Goal: Task Accomplishment & Management: Complete application form

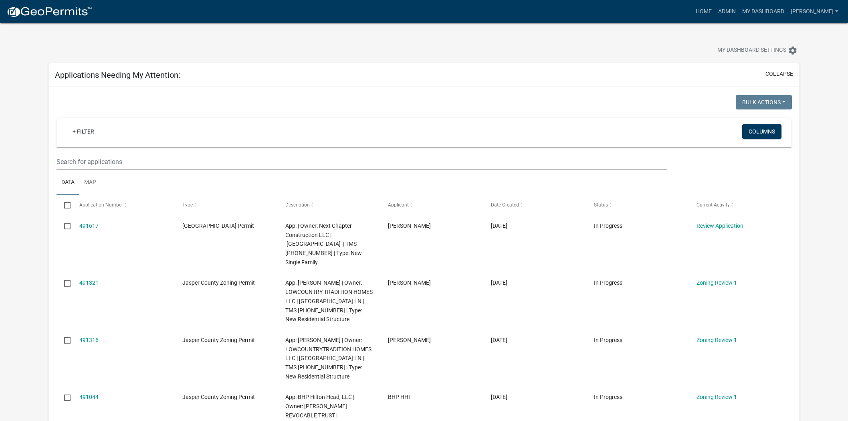
select select "2: 50"
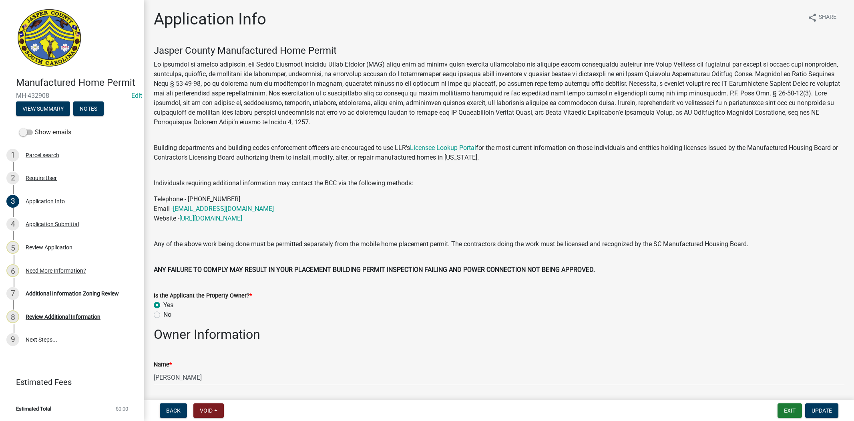
select select "00748aa1-56c2-4786-b7ff-9b3cb1d8d455"
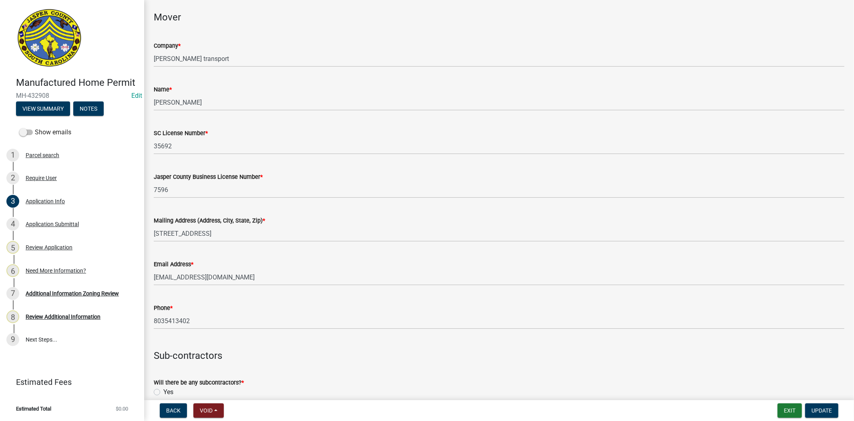
scroll to position [1825, 0]
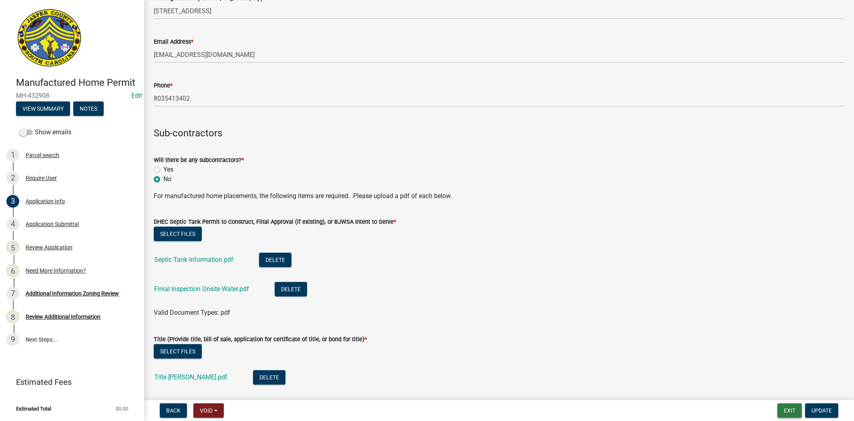
click at [789, 413] on button "Exit" at bounding box center [790, 410] width 24 height 14
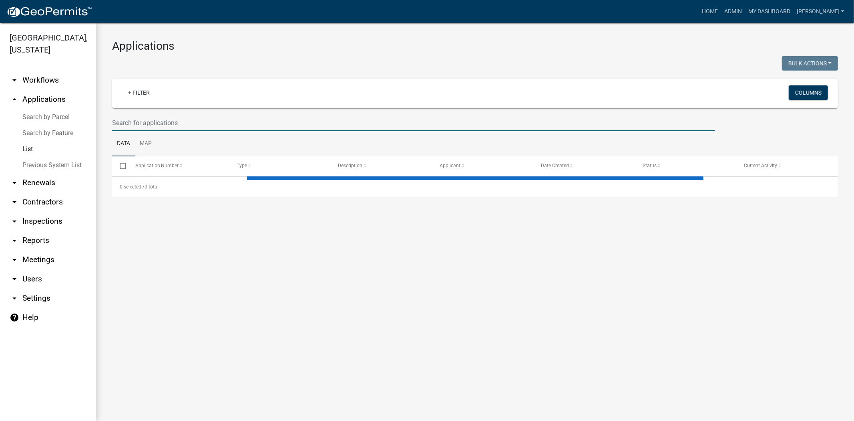
click at [257, 126] on input "text" at bounding box center [413, 123] width 603 height 16
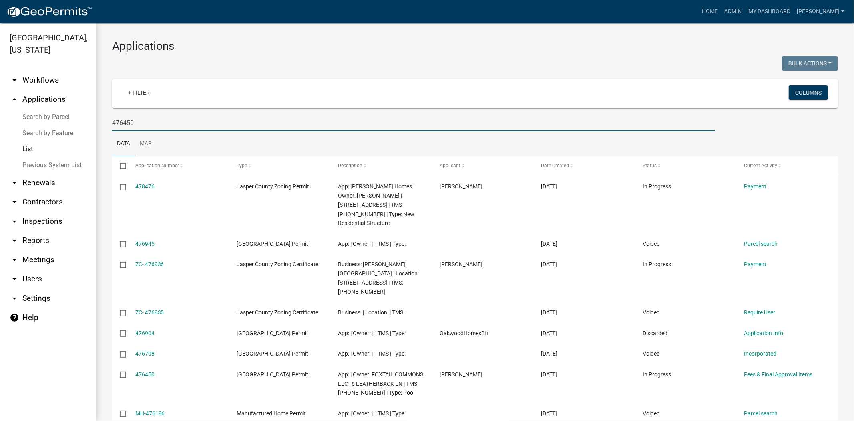
type input "476450"
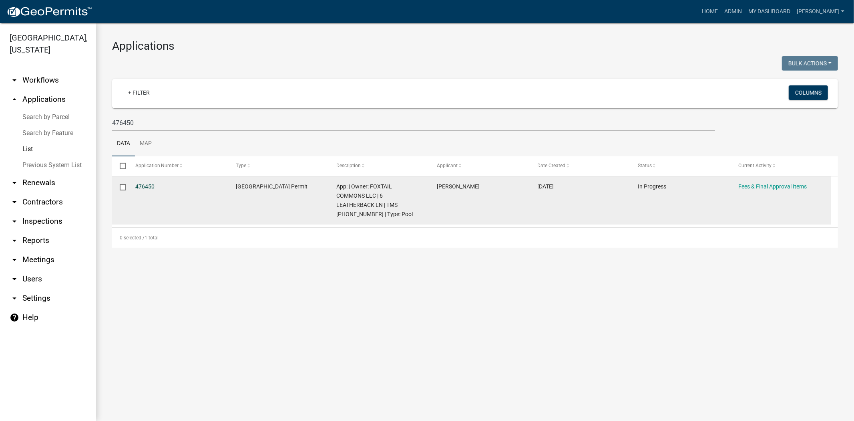
click at [149, 187] on link "476450" at bounding box center [144, 186] width 19 height 6
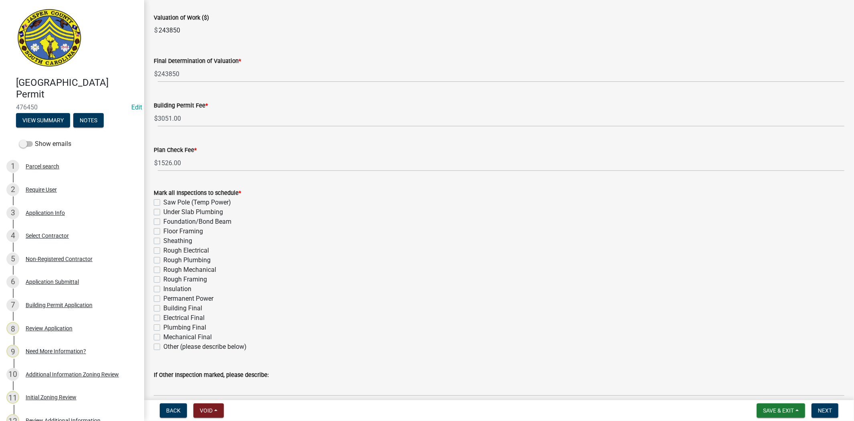
scroll to position [126, 0]
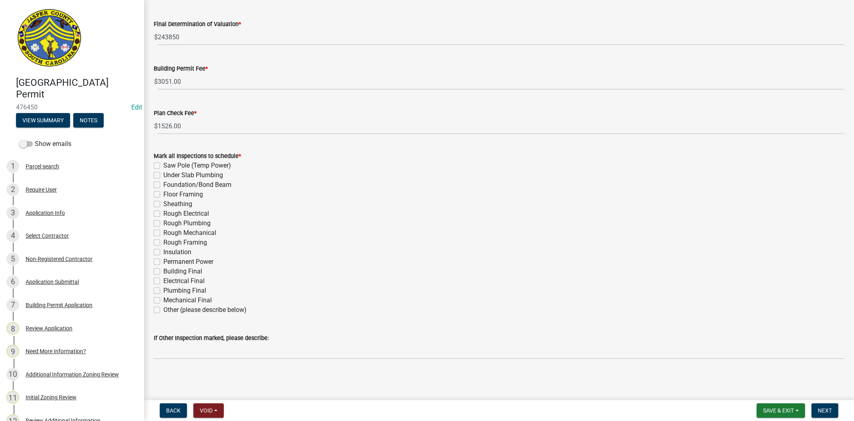
click at [163, 309] on label "Other (please describe below)" at bounding box center [204, 310] width 83 height 10
click at [163, 309] on input "Other (please describe below)" at bounding box center [165, 307] width 5 height 5
checkbox input "true"
checkbox input "false"
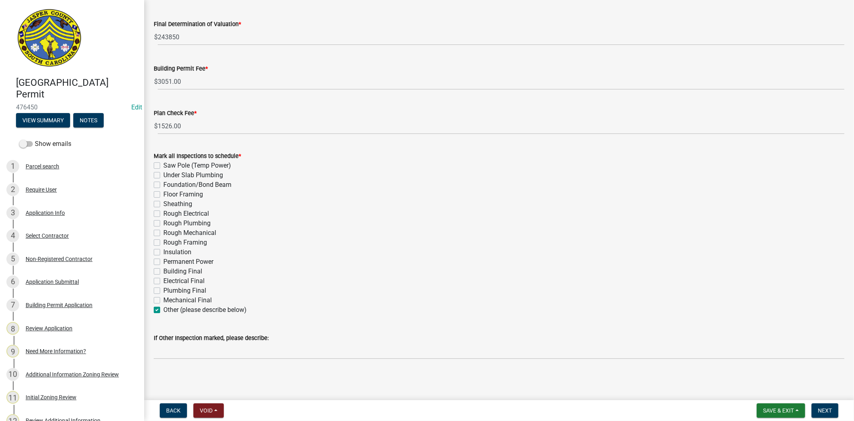
checkbox input "false"
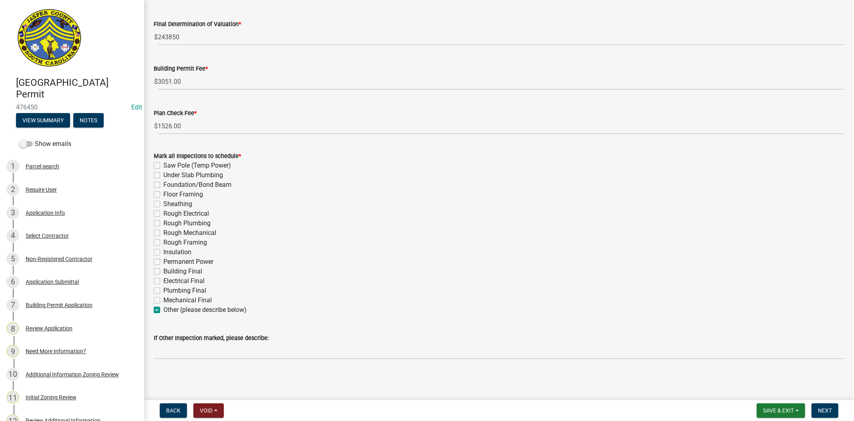
checkbox input "false"
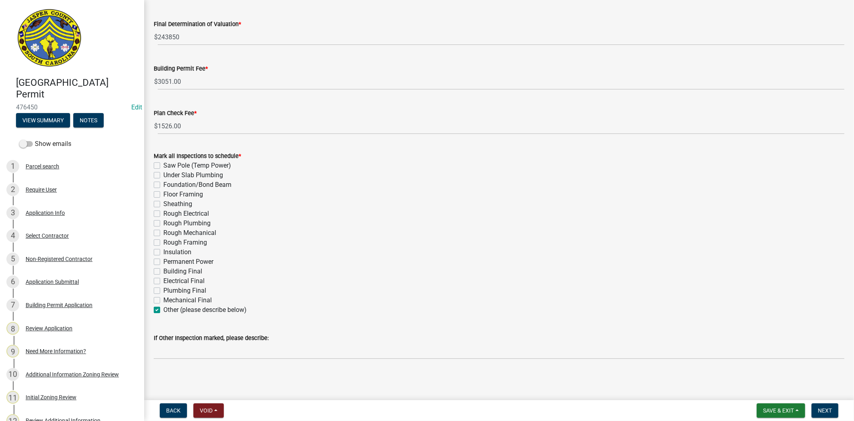
checkbox input "false"
checkbox input "true"
click at [828, 405] on button "Next" at bounding box center [825, 410] width 27 height 14
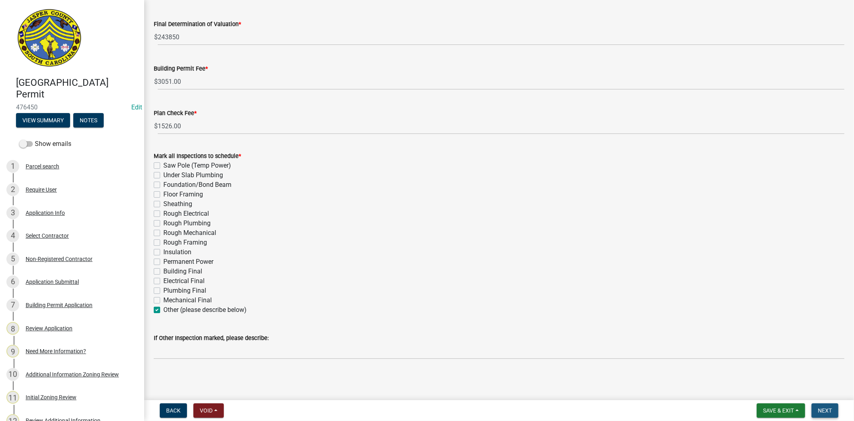
scroll to position [0, 0]
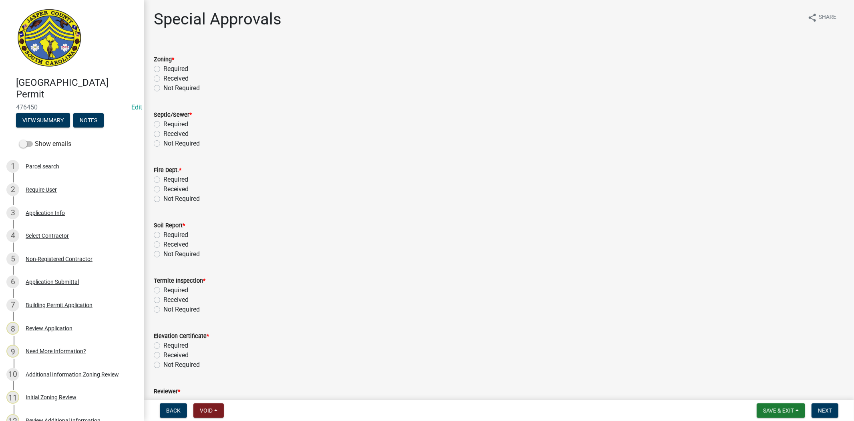
click at [163, 77] on label "Received" at bounding box center [175, 79] width 25 height 10
click at [163, 77] on input "Received" at bounding box center [165, 76] width 5 height 5
radio input "true"
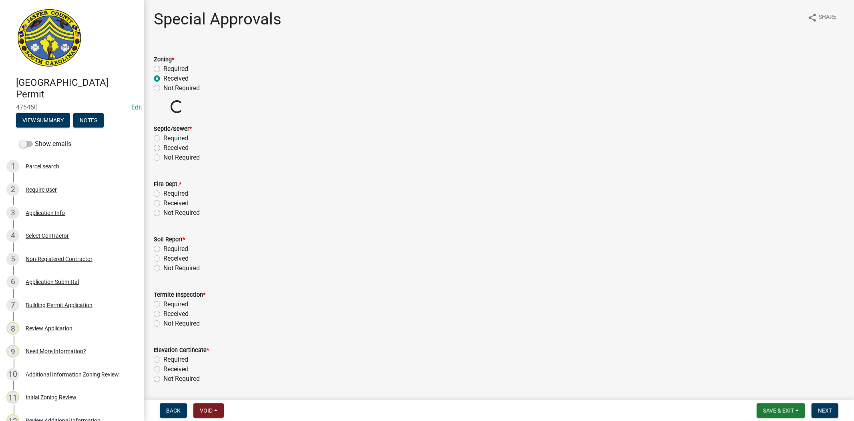
click at [163, 157] on label "Not Required" at bounding box center [181, 158] width 36 height 10
click at [163, 157] on input "Not Required" at bounding box center [165, 155] width 5 height 5
radio input "true"
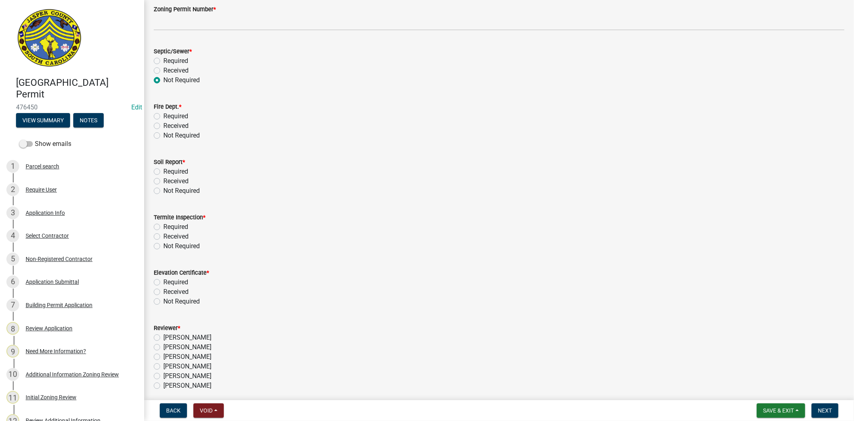
scroll to position [109, 0]
click at [163, 135] on label "Not Required" at bounding box center [181, 133] width 36 height 10
click at [163, 133] on input "Not Required" at bounding box center [165, 130] width 5 height 5
radio input "true"
click at [163, 189] on label "Not Required" at bounding box center [181, 188] width 36 height 10
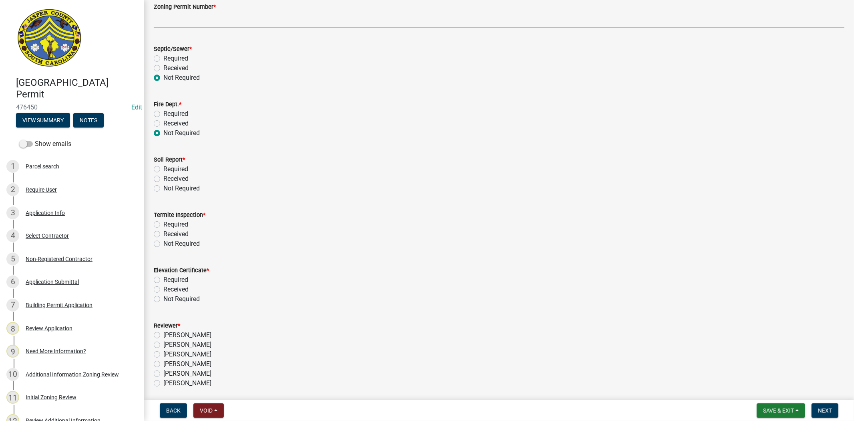
click at [163, 189] on input "Not Required" at bounding box center [165, 185] width 5 height 5
radio input "true"
click at [155, 247] on div "Not Required" at bounding box center [499, 244] width 691 height 10
click at [163, 242] on label "Not Required" at bounding box center [181, 244] width 36 height 10
click at [163, 242] on input "Not Required" at bounding box center [165, 241] width 5 height 5
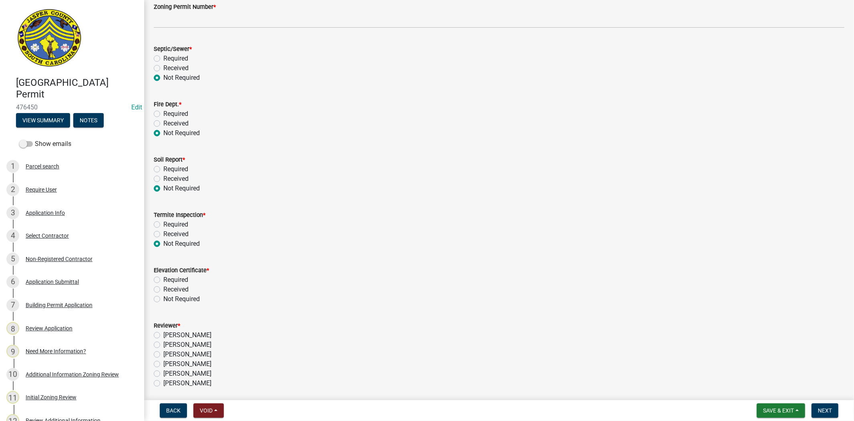
radio input "true"
click at [163, 299] on label "Not Required" at bounding box center [181, 299] width 36 height 10
click at [163, 299] on input "Not Required" at bounding box center [165, 296] width 5 height 5
radio input "true"
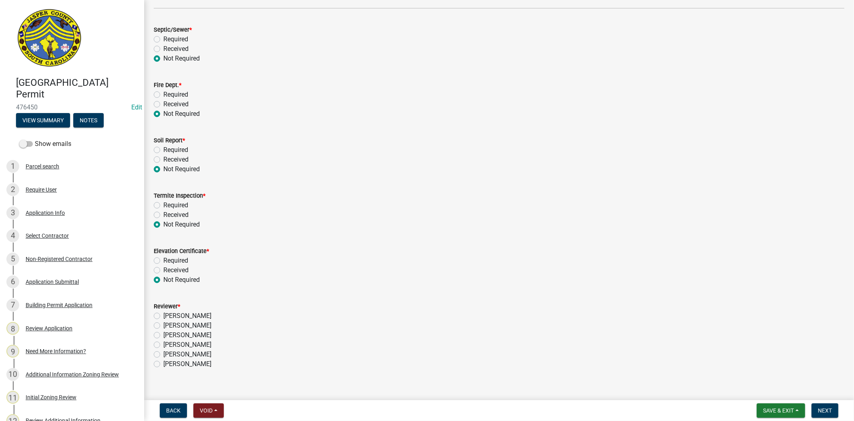
scroll to position [139, 0]
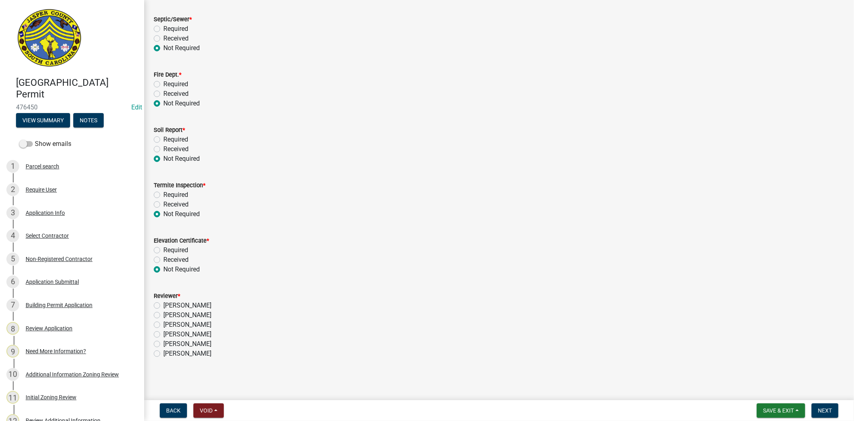
click at [163, 334] on label "[PERSON_NAME]" at bounding box center [187, 334] width 48 height 10
click at [163, 334] on input "[PERSON_NAME]" at bounding box center [165, 331] width 5 height 5
radio input "true"
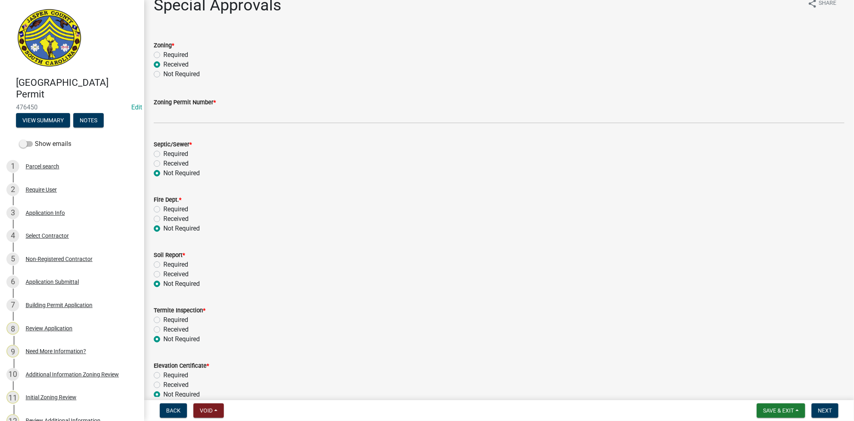
scroll to position [0, 0]
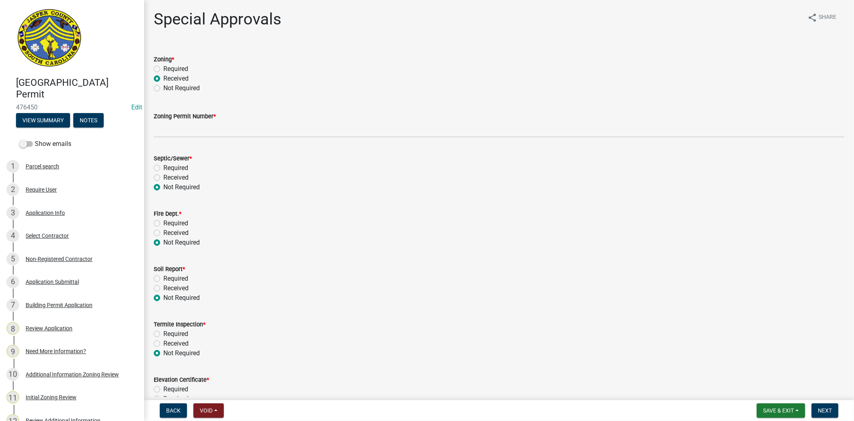
click at [163, 66] on label "Required" at bounding box center [175, 69] width 25 height 10
click at [163, 66] on input "Required" at bounding box center [165, 66] width 5 height 5
radio input "true"
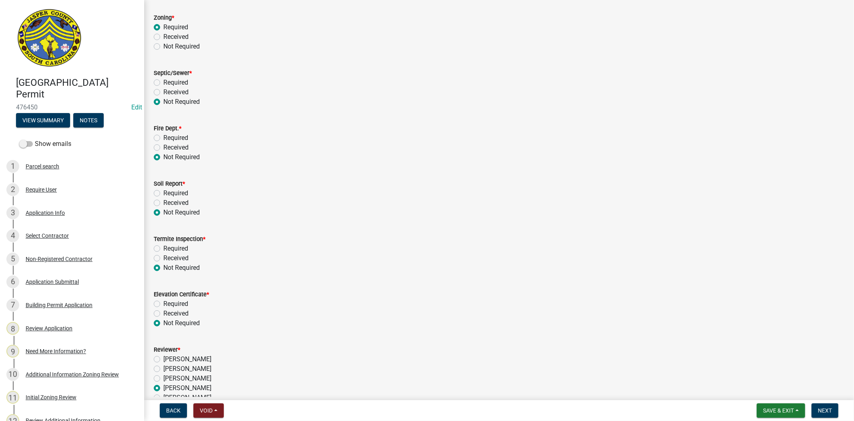
scroll to position [95, 0]
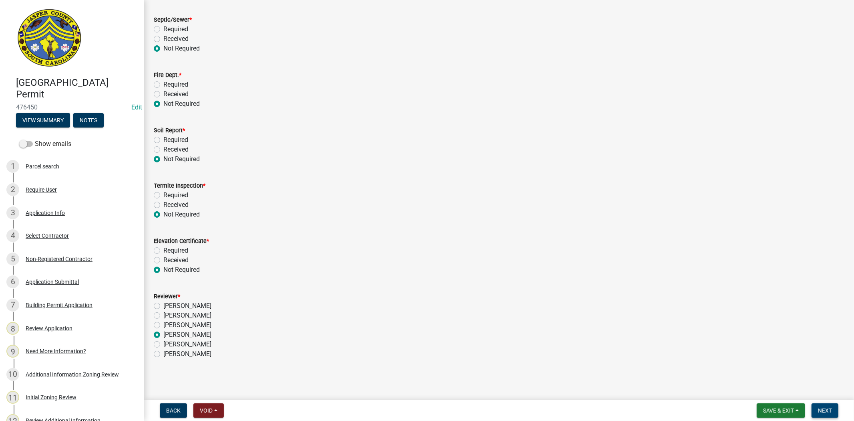
click at [830, 407] on span "Next" at bounding box center [825, 410] width 14 height 6
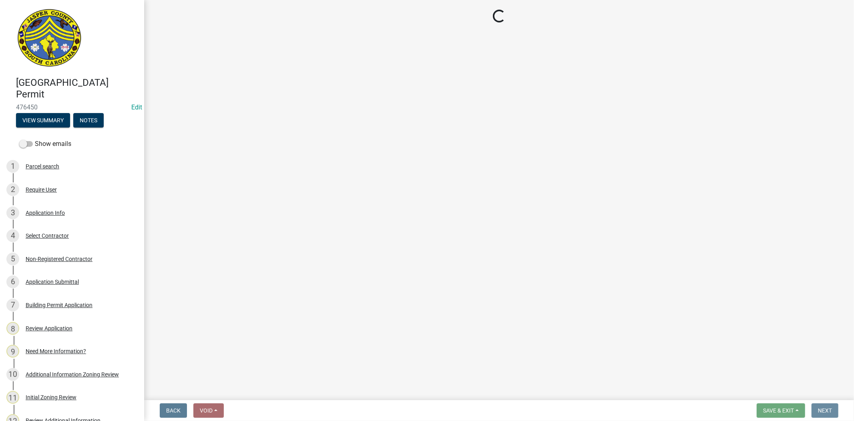
scroll to position [0, 0]
select select "3: 3"
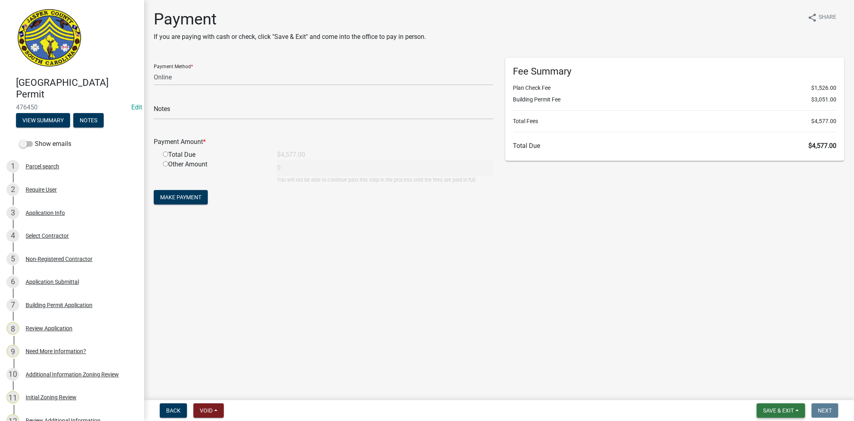
click at [788, 409] on span "Save & Exit" at bounding box center [778, 410] width 31 height 6
click at [783, 399] on button "Save & Exit" at bounding box center [773, 389] width 64 height 19
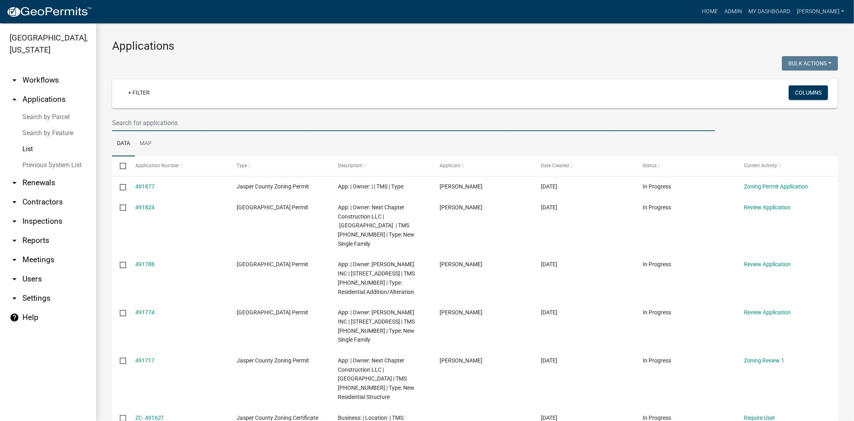
click at [218, 117] on input "text" at bounding box center [413, 123] width 603 height 16
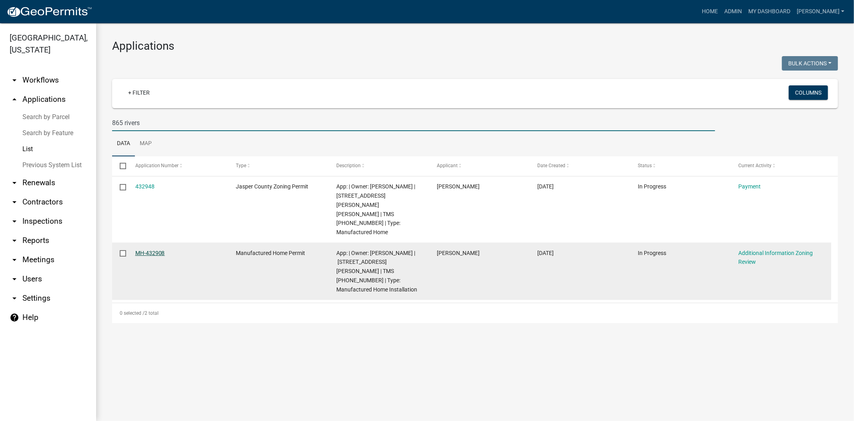
type input "865 rivers"
click at [144, 250] on link "MH-432908" at bounding box center [150, 253] width 30 height 6
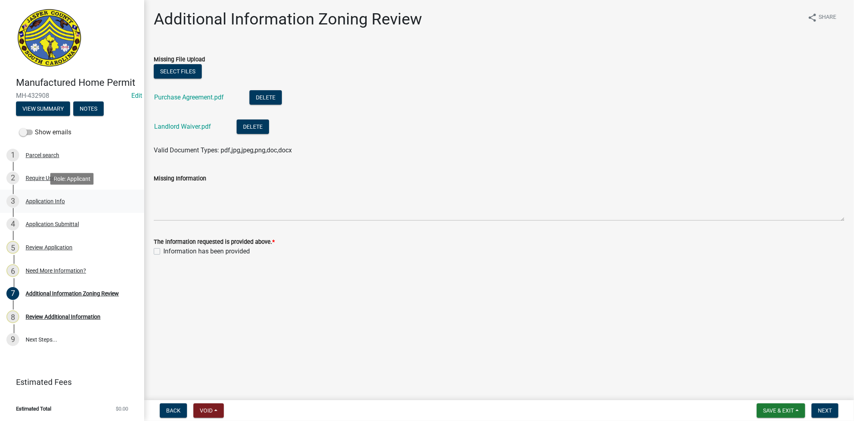
click at [36, 198] on div "Application Info" at bounding box center [45, 201] width 39 height 6
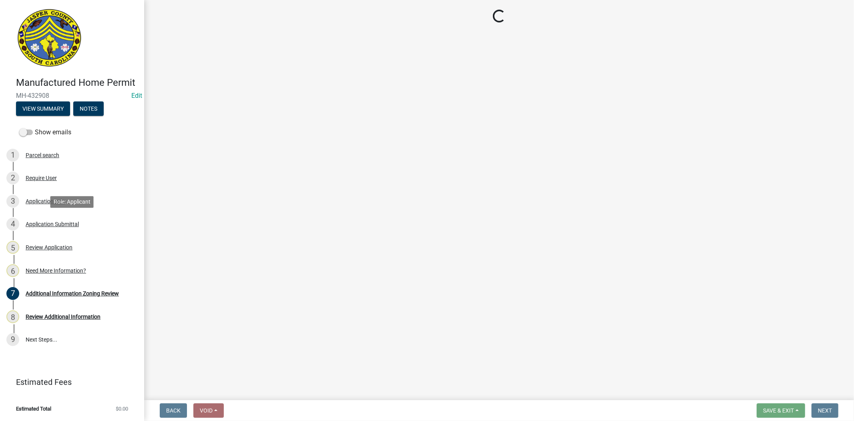
select select "00748aa1-56c2-4786-b7ff-9b3cb1d8d455"
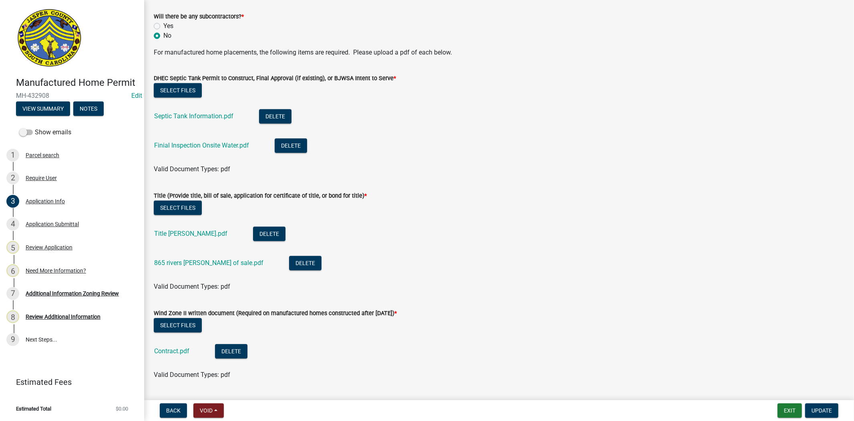
scroll to position [1958, 0]
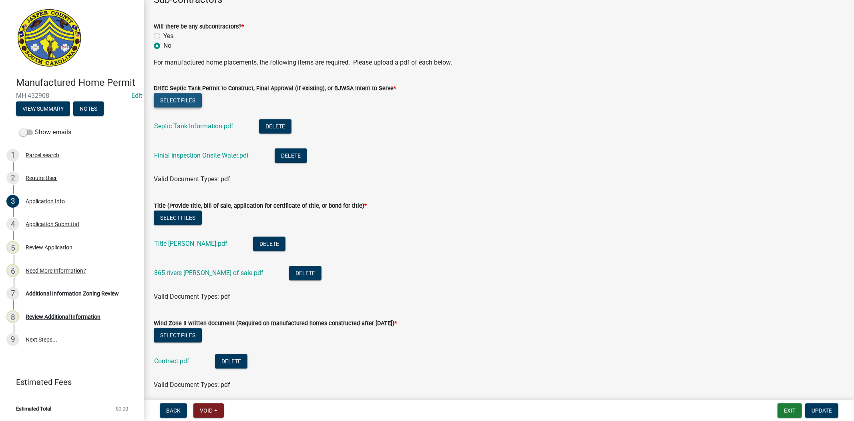
click at [179, 95] on button "Select files" at bounding box center [178, 100] width 48 height 14
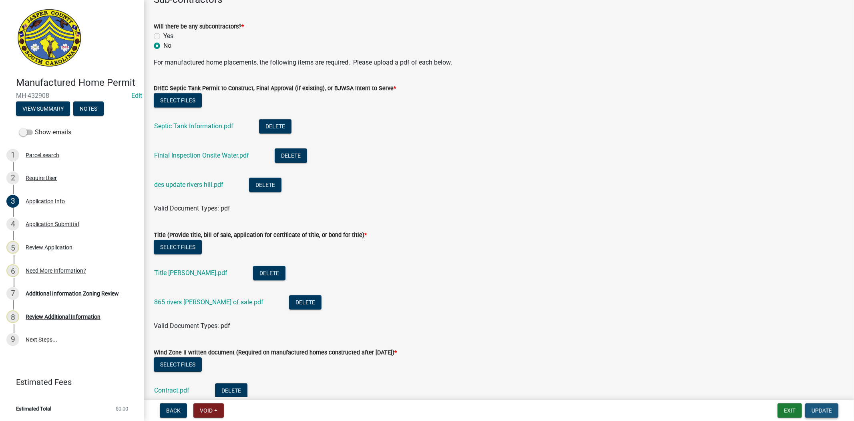
click at [835, 408] on button "Update" at bounding box center [822, 410] width 33 height 14
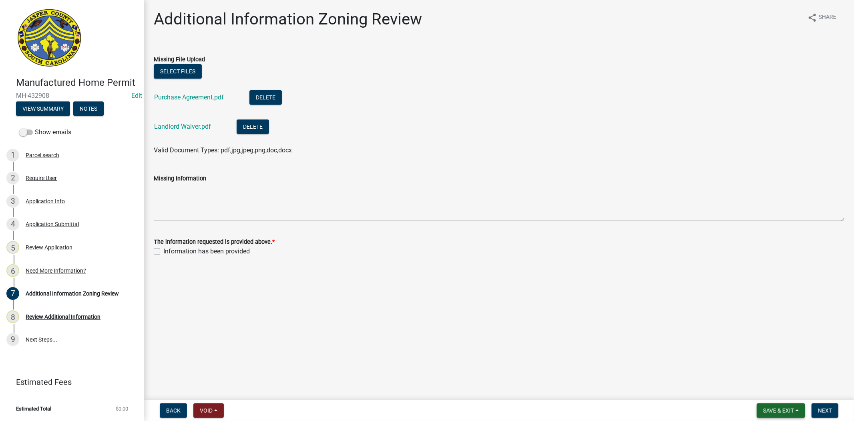
drag, startPoint x: 777, startPoint y: 409, endPoint x: 774, endPoint y: 404, distance: 5.9
click at [777, 409] on span "Save & Exit" at bounding box center [778, 410] width 31 height 6
click at [763, 391] on button "Save & Exit" at bounding box center [773, 389] width 64 height 19
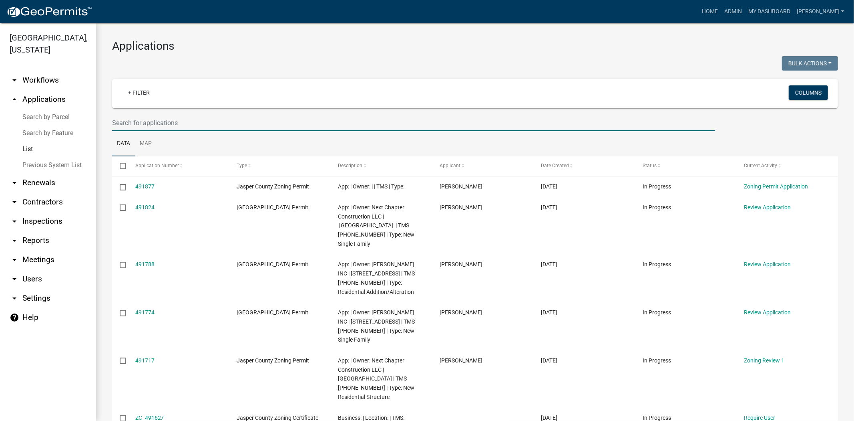
click at [129, 126] on input "text" at bounding box center [413, 123] width 603 height 16
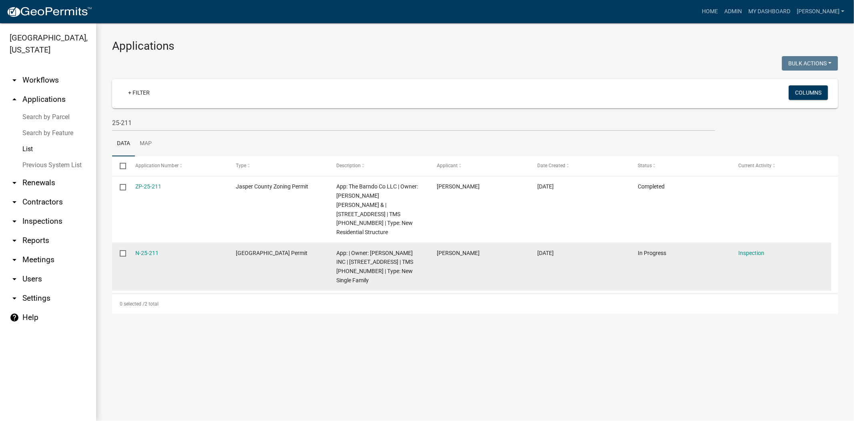
drag, startPoint x: 165, startPoint y: 244, endPoint x: 114, endPoint y: 245, distance: 50.9
click at [114, 245] on div "N-25-211 Jasper County Building Permit App: | Owner: D R HORTON INC | 134 TWICK…" at bounding box center [471, 266] width 719 height 48
copy div "N-25-211"
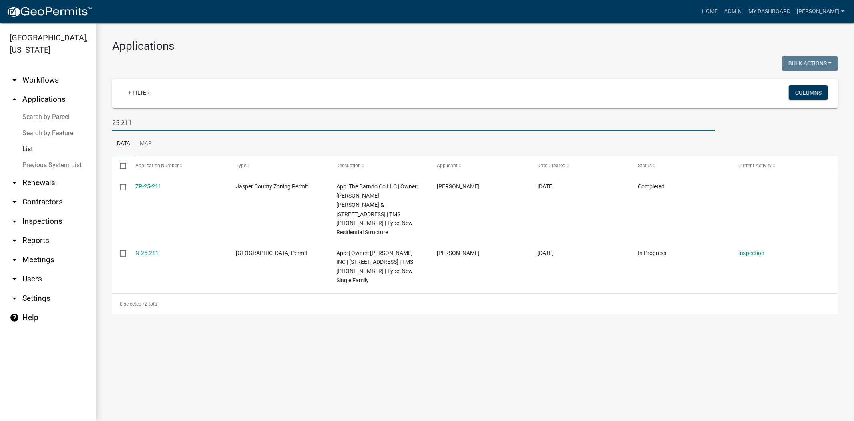
drag, startPoint x: 134, startPoint y: 122, endPoint x: 97, endPoint y: 123, distance: 37.3
click at [97, 123] on div "Applications Bulk Actions Void Expire Lock Withdraw + Filter Columns 25-211 Dat…" at bounding box center [475, 176] width 758 height 306
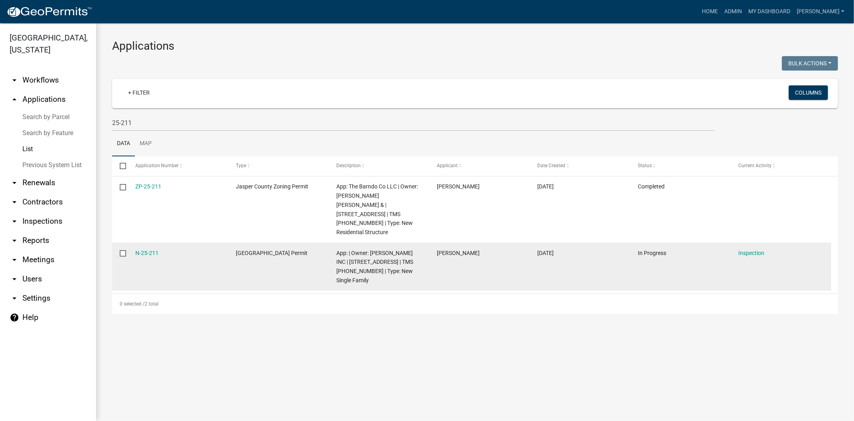
click at [170, 248] on div "N-25-211" at bounding box center [177, 252] width 85 height 9
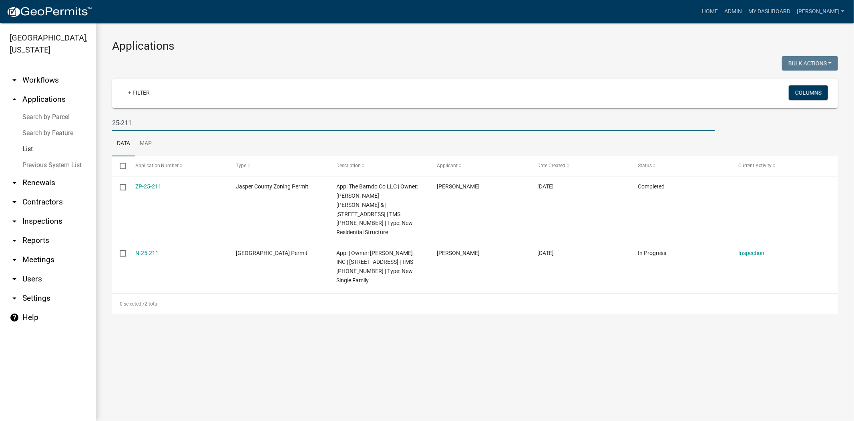
click at [165, 124] on input "25-211" at bounding box center [413, 123] width 603 height 16
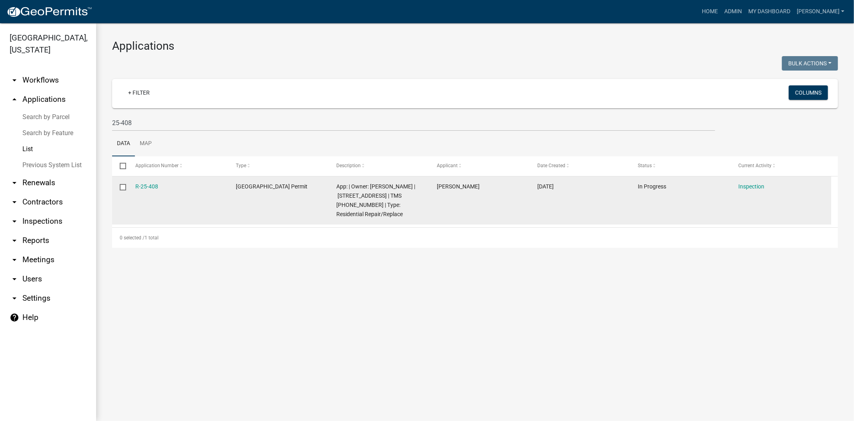
drag, startPoint x: 155, startPoint y: 189, endPoint x: 129, endPoint y: 192, distance: 25.4
click at [129, 192] on datatable-body-cell "R-25-408" at bounding box center [177, 200] width 101 height 48
copy link "R-25-408"
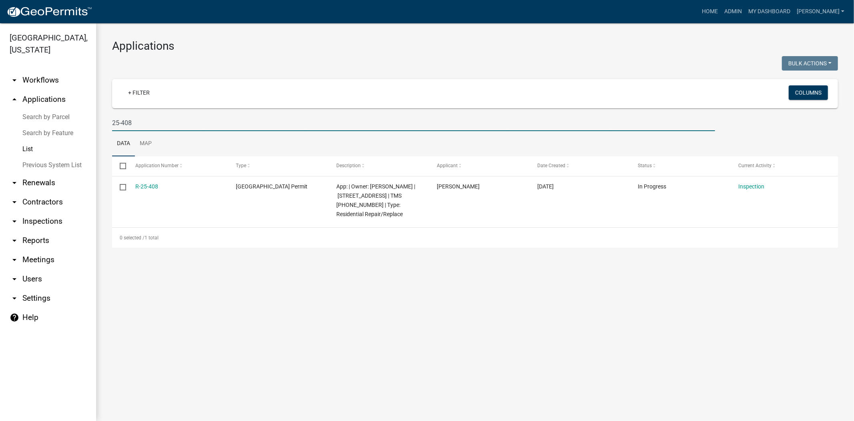
drag, startPoint x: 145, startPoint y: 123, endPoint x: 89, endPoint y: 127, distance: 56.7
click at [89, 127] on div "Jasper County, South Carolina arrow_drop_down Workflows List arrow_drop_up Appl…" at bounding box center [427, 221] width 854 height 397
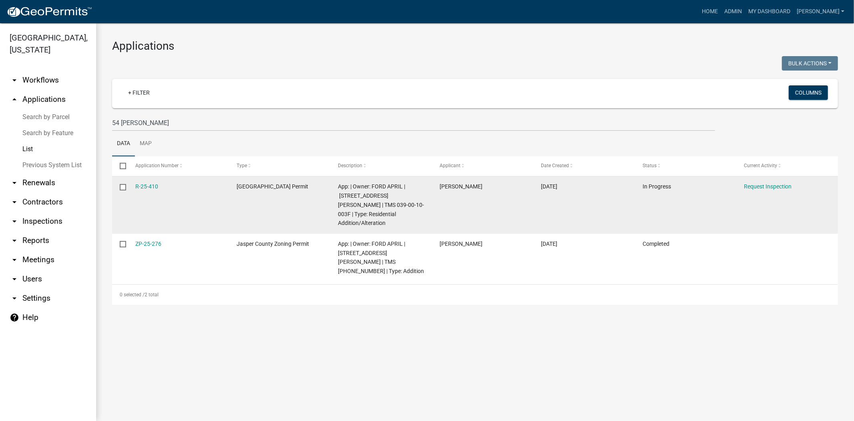
drag, startPoint x: 149, startPoint y: 186, endPoint x: 117, endPoint y: 191, distance: 32.4
click at [117, 191] on div "R-25-410 Jasper County Building Permit App: | Owner: FORD APRIL | 54 Polly Road…" at bounding box center [475, 204] width 726 height 57
copy div "R-25-410"
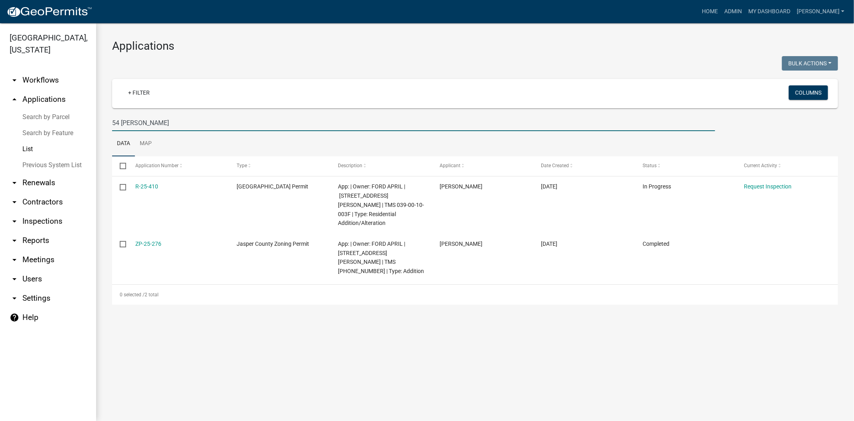
drag, startPoint x: 183, startPoint y: 126, endPoint x: 97, endPoint y: 126, distance: 85.7
click at [97, 126] on div "Applications Bulk Actions Void Expire Lock Withdraw + Filter Columns 54 polly D…" at bounding box center [475, 171] width 758 height 297
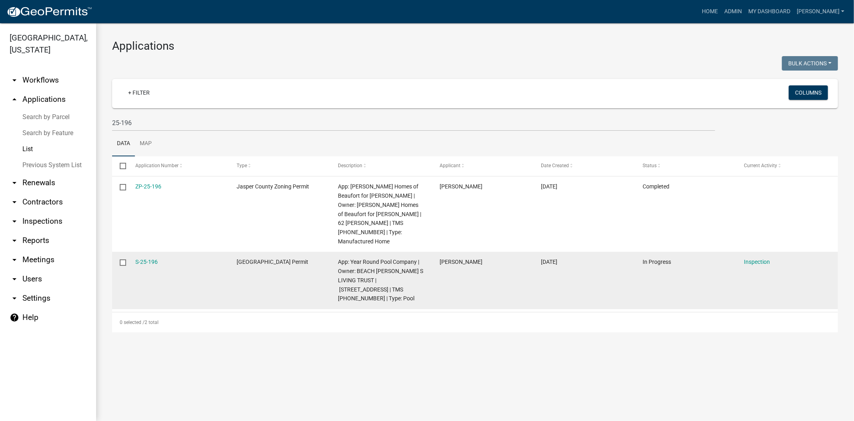
drag, startPoint x: 170, startPoint y: 253, endPoint x: 123, endPoint y: 256, distance: 47.3
click at [123, 256] on div "S-25-196 Jasper County Building Permit App: Year Round Pool Company | Owner: BE…" at bounding box center [475, 280] width 726 height 57
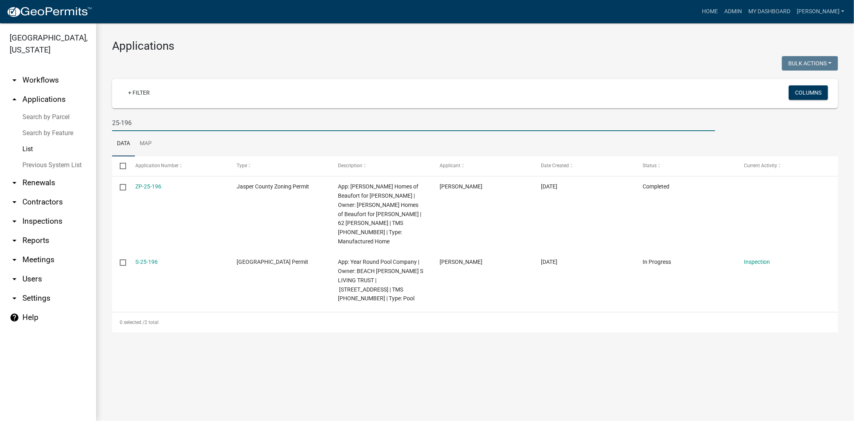
drag, startPoint x: 190, startPoint y: 124, endPoint x: 78, endPoint y: 121, distance: 112.2
click at [78, 121] on div "Jasper County, South Carolina arrow_drop_down Workflows List arrow_drop_up Appl…" at bounding box center [427, 221] width 854 height 397
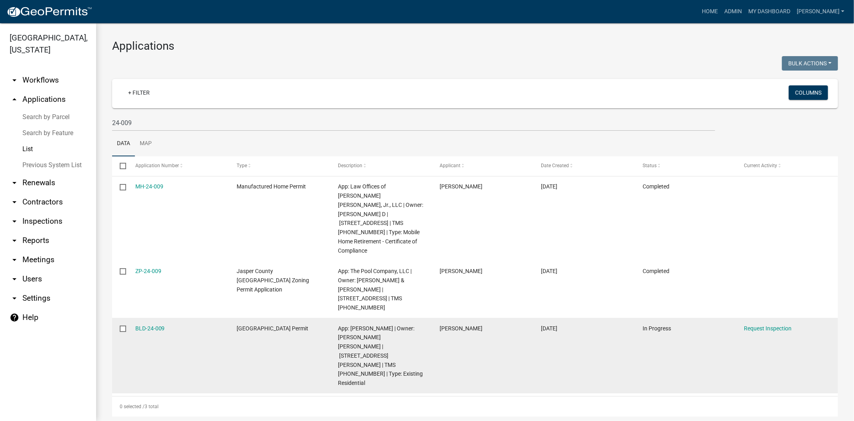
drag, startPoint x: 157, startPoint y: 307, endPoint x: 125, endPoint y: 308, distance: 32.5
click at [125, 318] on div "BLD-24-009 Jasper County Building Permit App: Ofer Weiss | Owner: DIAZ ERNESTO …" at bounding box center [475, 355] width 726 height 75
copy div "BLD-24-009"
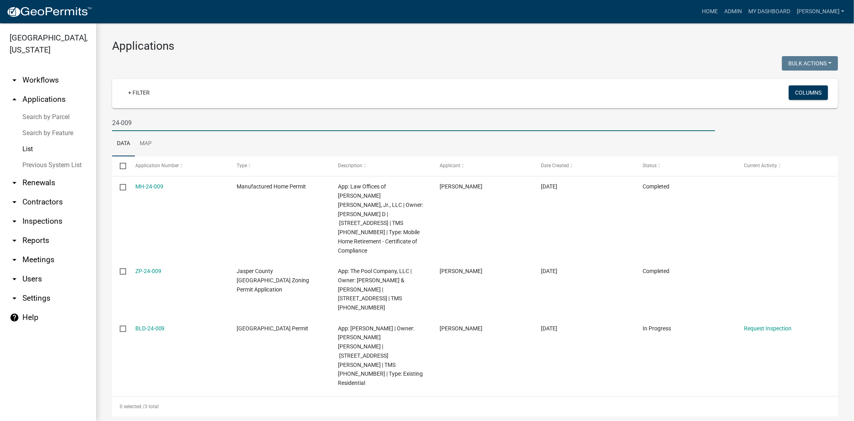
drag, startPoint x: 115, startPoint y: 122, endPoint x: 41, endPoint y: 102, distance: 76.7
click at [39, 109] on div "Jasper County, South Carolina arrow_drop_down Workflows List arrow_drop_up Appl…" at bounding box center [427, 221] width 854 height 397
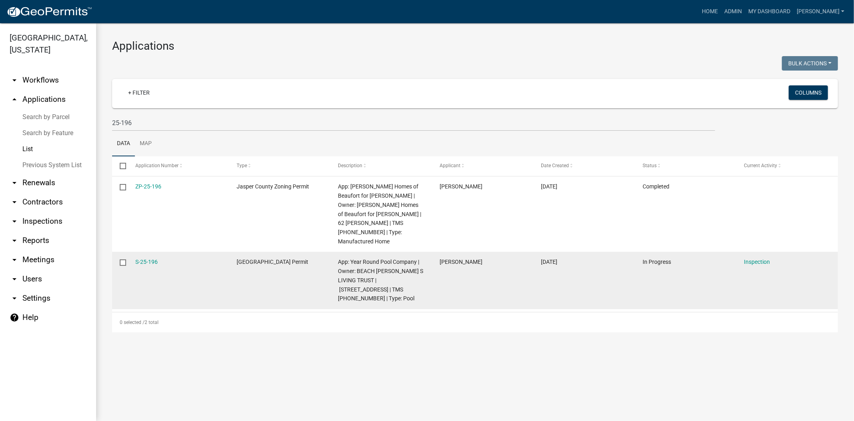
drag, startPoint x: 163, startPoint y: 253, endPoint x: 121, endPoint y: 254, distance: 42.5
click at [121, 254] on div "S-25-196 Jasper County Building Permit App: Year Round Pool Company | Owner: BE…" at bounding box center [475, 280] width 726 height 57
copy div "S-25-196"
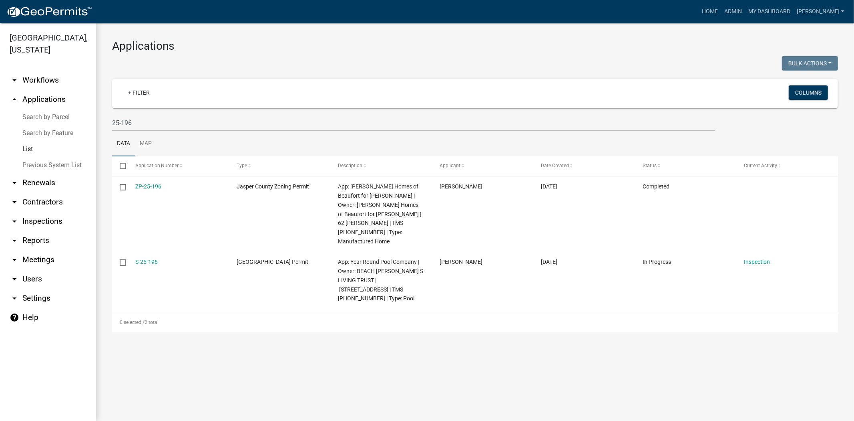
click at [160, 136] on ul "Data Map" at bounding box center [475, 143] width 726 height 25
click at [154, 123] on input "25-196" at bounding box center [413, 123] width 603 height 16
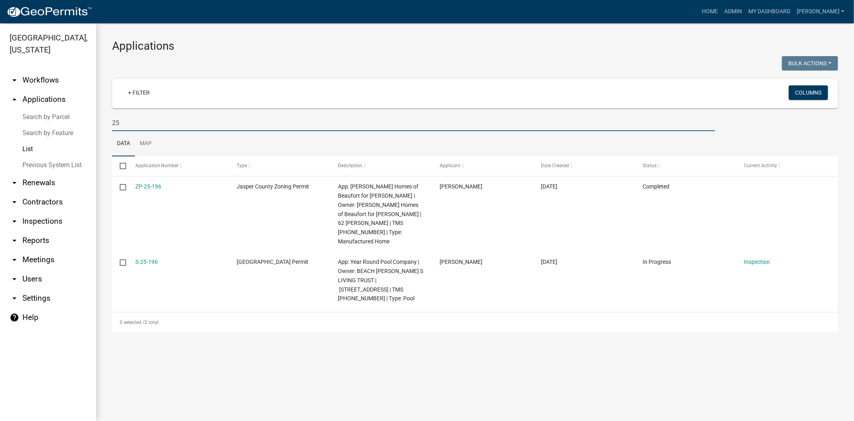
type input "2"
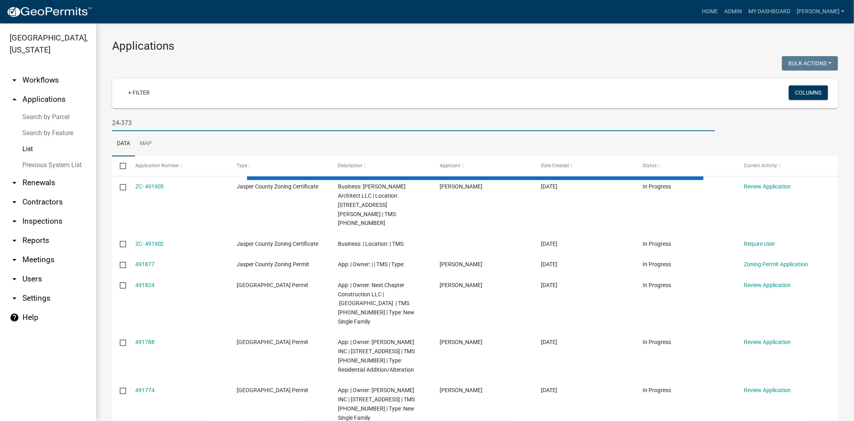
type input "24-373"
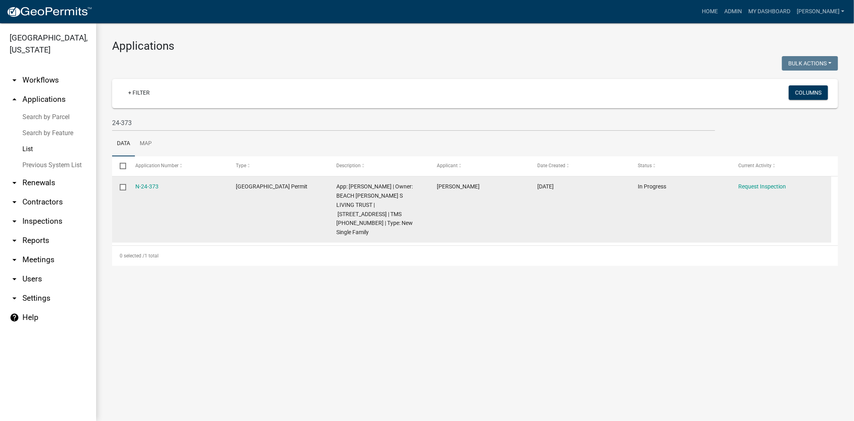
drag, startPoint x: 165, startPoint y: 182, endPoint x: 133, endPoint y: 186, distance: 32.2
click at [133, 186] on datatable-body-cell "N-24-373" at bounding box center [177, 209] width 101 height 66
copy link "N-24-373"
